Goal: Find specific fact: Find specific fact

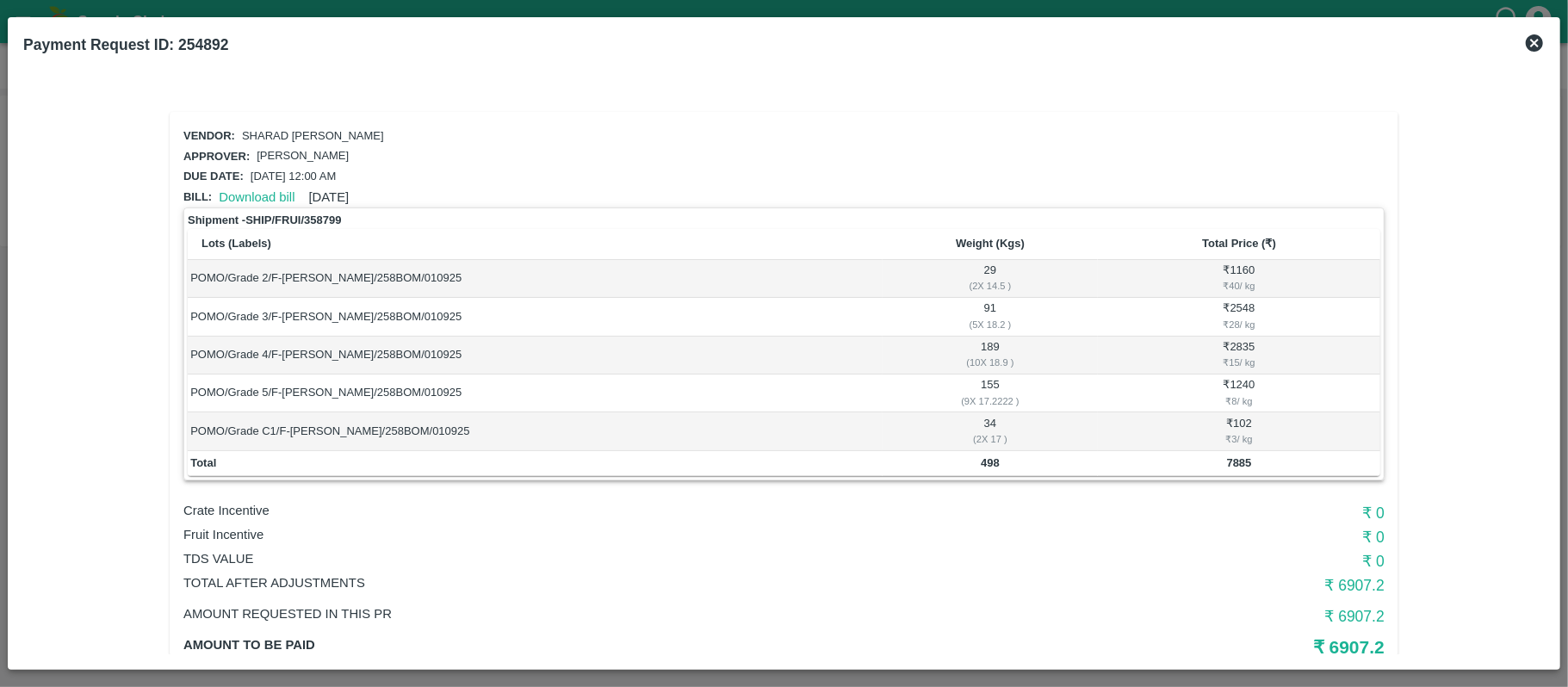
click at [993, 470] on td "498" at bounding box center [990, 464] width 216 height 25
click at [993, 469] on td "498" at bounding box center [990, 464] width 216 height 25
copy b "498"
click at [1231, 466] on b "7885" at bounding box center [1239, 463] width 25 height 13
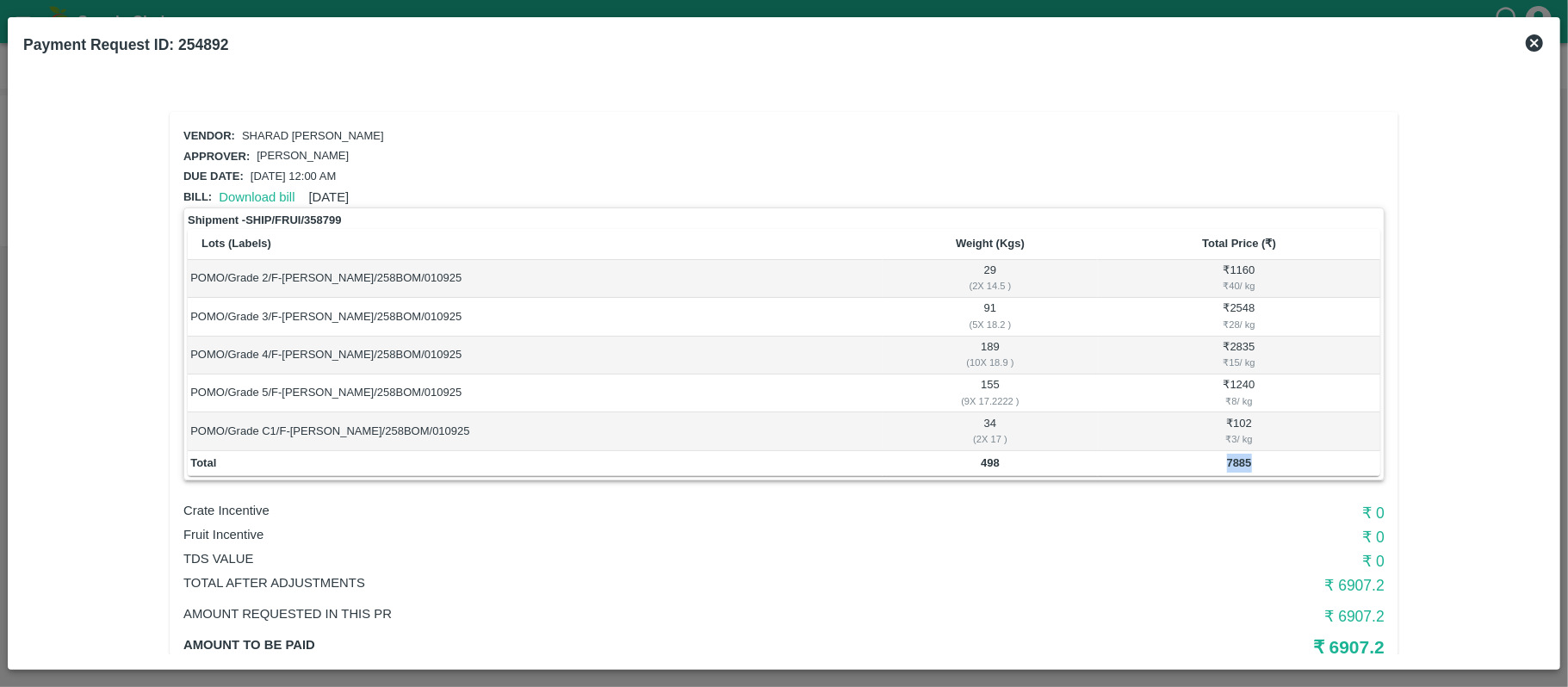
click at [1231, 466] on b "7885" at bounding box center [1239, 463] width 25 height 13
copy b "7885"
click at [990, 453] on td "498" at bounding box center [990, 464] width 216 height 25
copy b "498"
